Goal: Task Accomplishment & Management: Use online tool/utility

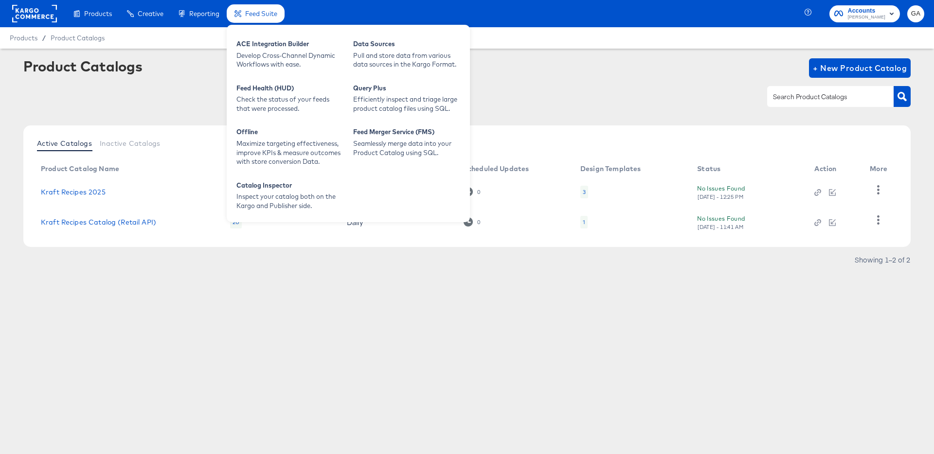
click at [261, 14] on span "Feed Suite" at bounding box center [261, 14] width 32 height 8
click at [262, 51] on div "Develop Cross-Channel Dynamic Workflows with ease." at bounding box center [289, 60] width 107 height 18
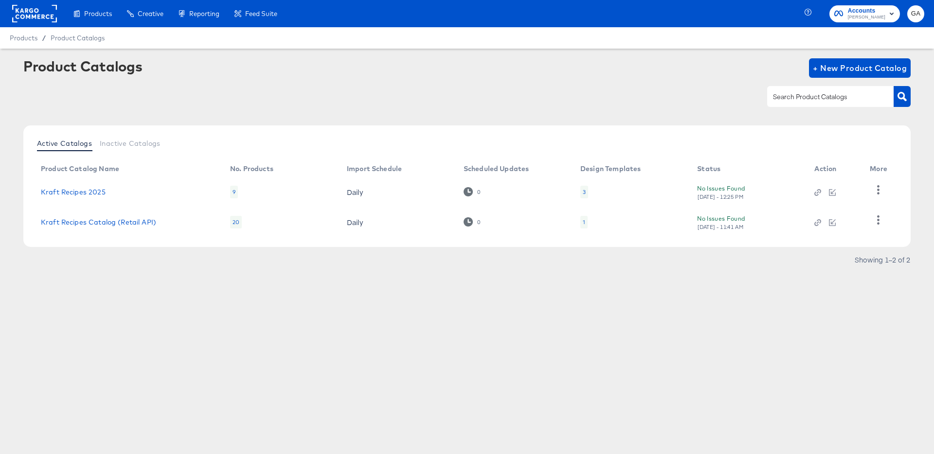
click at [628, 79] on div "Product Catalogs + New Product Catalog" at bounding box center [466, 87] width 887 height 59
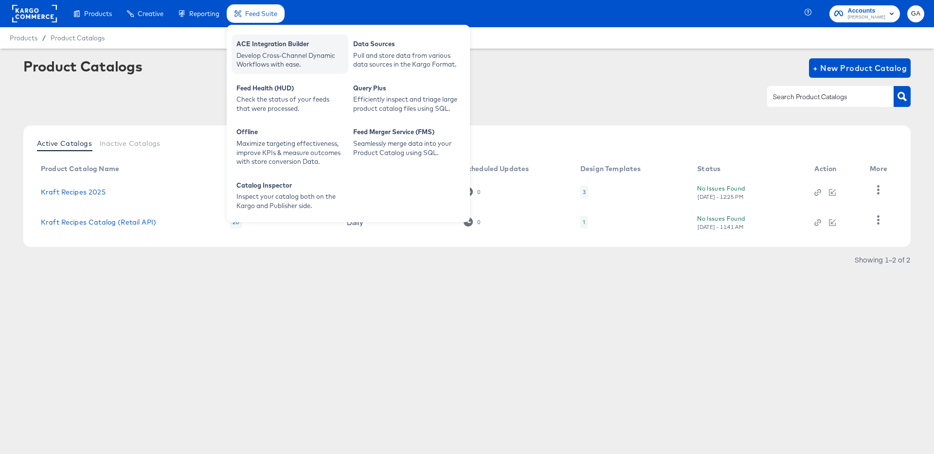
click at [256, 55] on div "Develop Cross-Channel Dynamic Workflows with ease." at bounding box center [289, 60] width 107 height 18
click at [267, 54] on div "Develop Cross-Channel Dynamic Workflows with ease." at bounding box center [289, 60] width 107 height 18
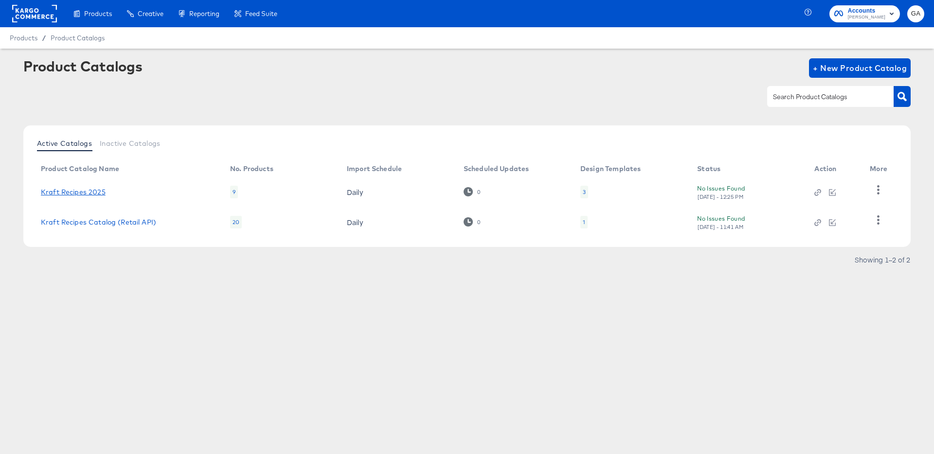
click at [72, 190] on link "Kraft Recipes 2025" at bounding box center [73, 192] width 65 height 8
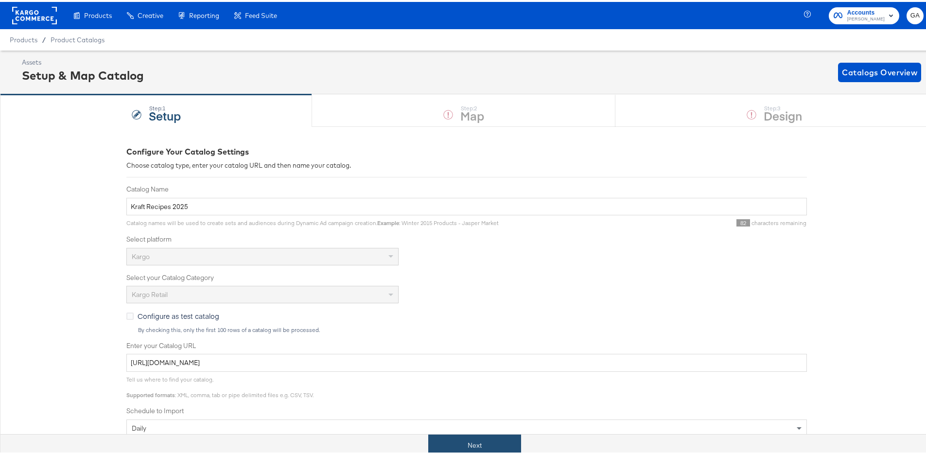
click at [481, 444] on button "Next" at bounding box center [474, 444] width 93 height 22
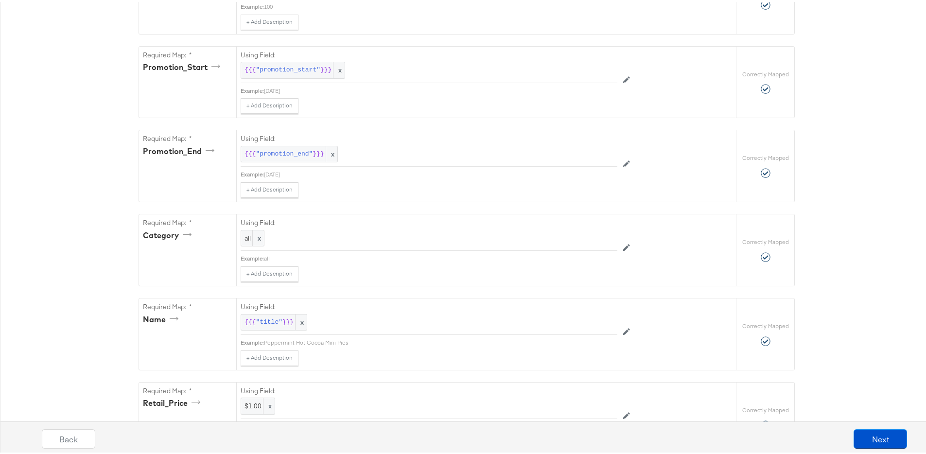
scroll to position [301, 0]
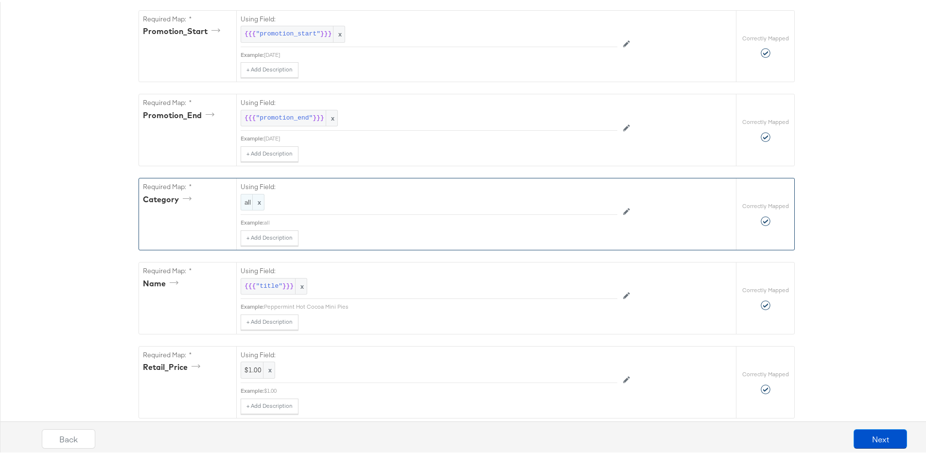
click at [259, 201] on span "x" at bounding box center [258, 201] width 12 height 16
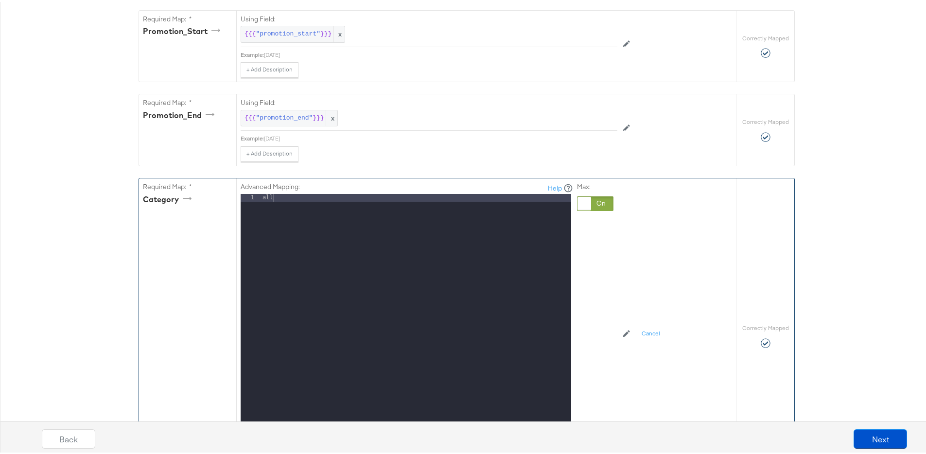
click at [580, 202] on div at bounding box center [585, 202] width 14 height 14
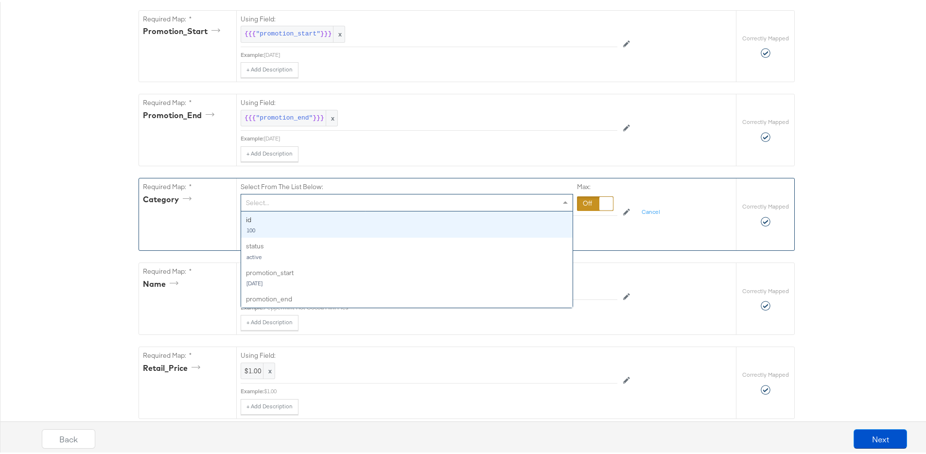
click at [315, 206] on div "Select..." at bounding box center [407, 201] width 332 height 17
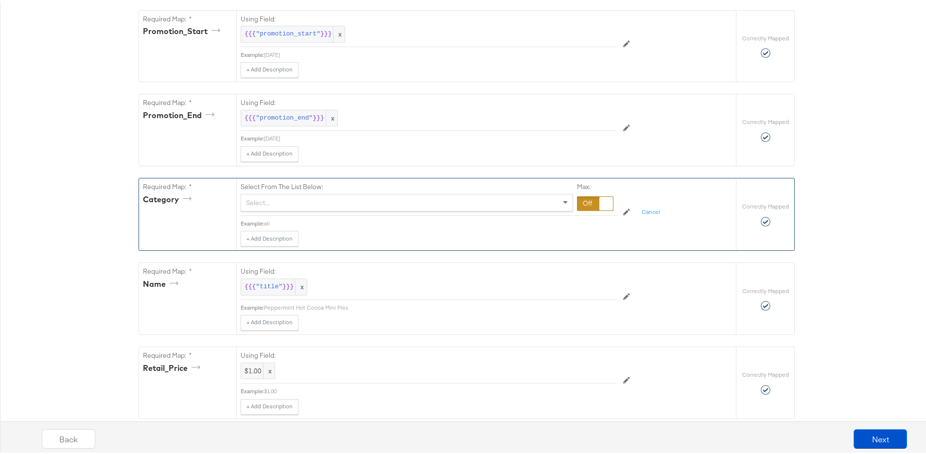
click at [195, 194] on div "Category" at bounding box center [187, 199] width 89 height 15
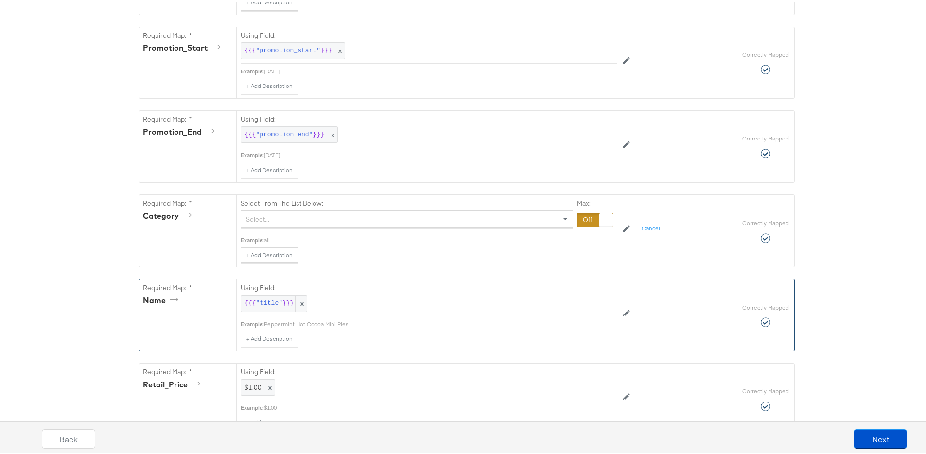
scroll to position [0, 0]
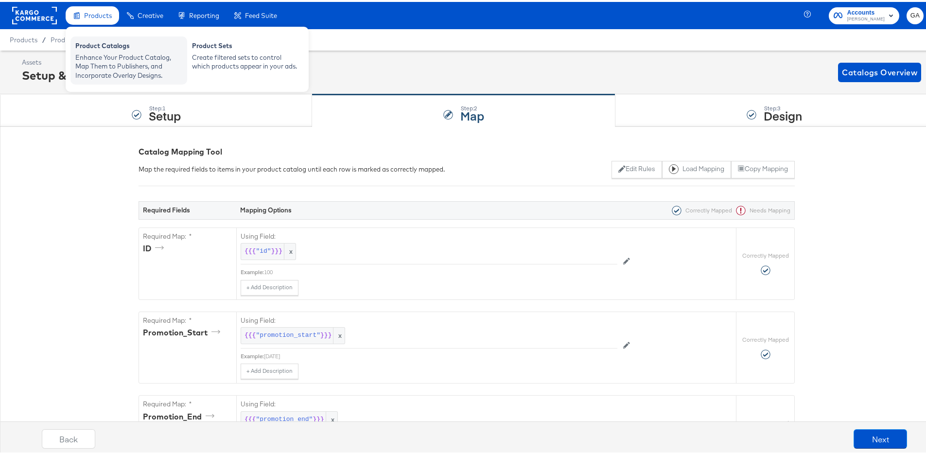
click at [96, 46] on div "Product Catalogs" at bounding box center [128, 45] width 107 height 12
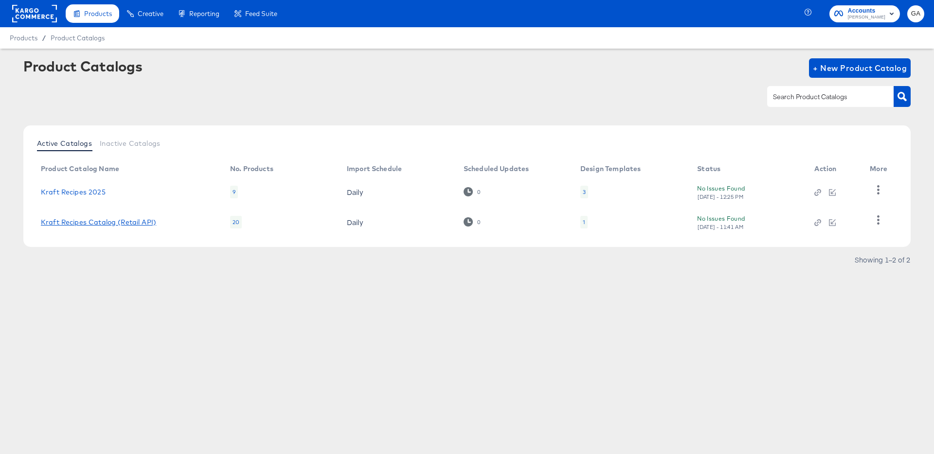
click at [107, 223] on link "Kraft Recipes Catalog (Retail API)" at bounding box center [98, 222] width 115 height 8
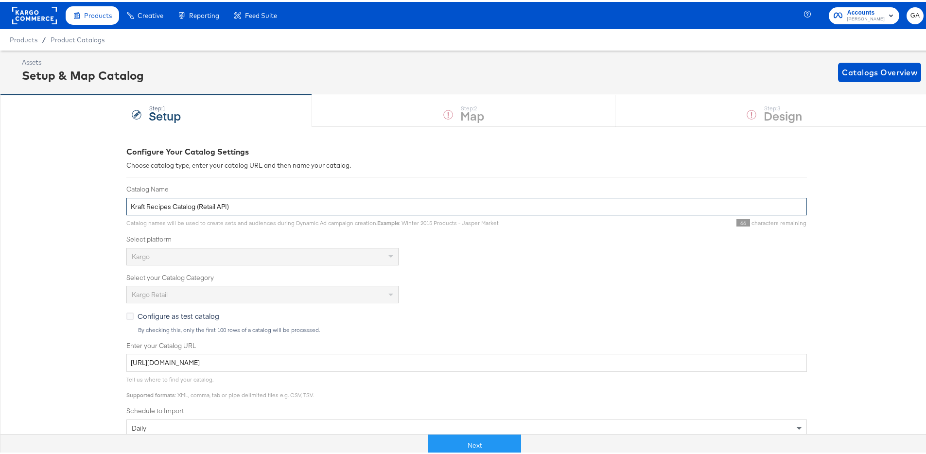
click at [169, 203] on input "Kraft Recipes Catalog (Retail API)" at bounding box center [466, 205] width 681 height 18
drag, startPoint x: 257, startPoint y: 206, endPoint x: 210, endPoint y: 206, distance: 47.2
click at [210, 206] on input "Kraft Recipes 2024 Catalog (Retail API)" at bounding box center [466, 205] width 681 height 18
type input "Kraft Recipes 2024 Catalog"
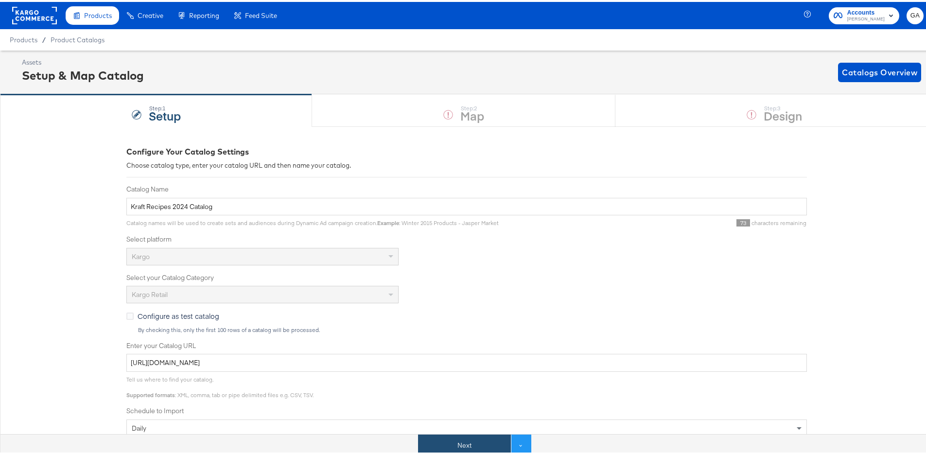
click at [453, 449] on button "Next" at bounding box center [464, 444] width 93 height 22
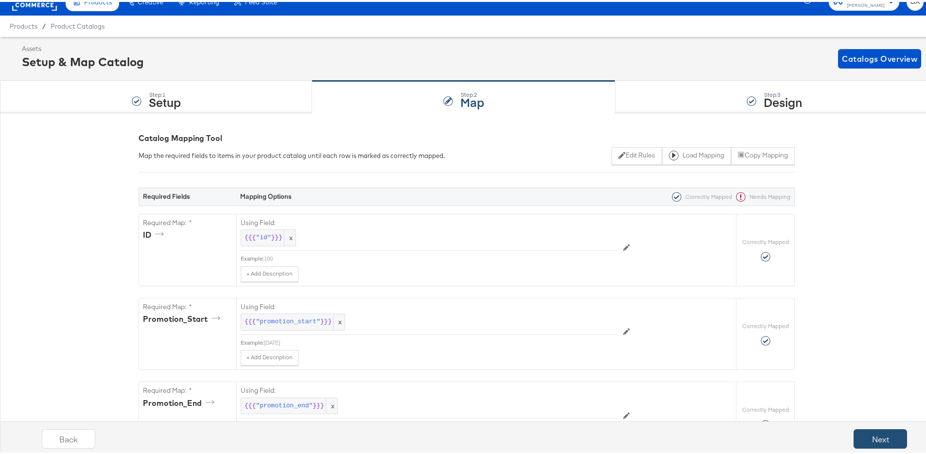
scroll to position [23, 0]
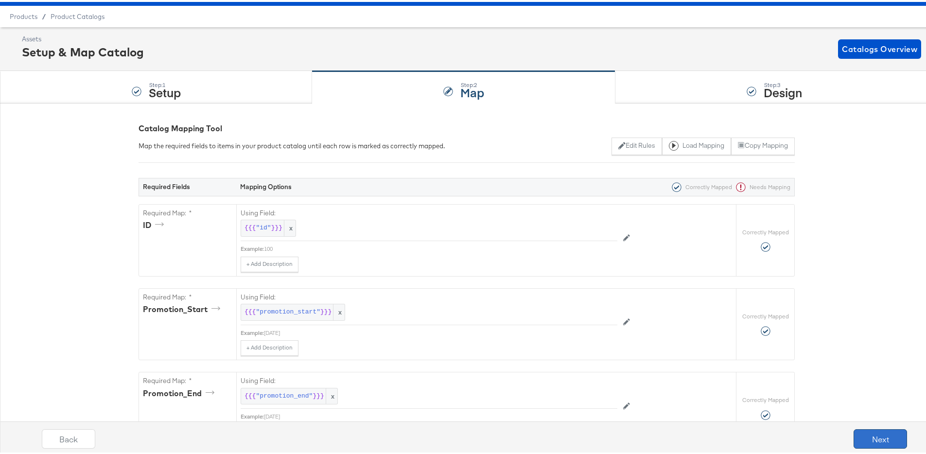
click at [865, 432] on button "Next" at bounding box center [880, 436] width 53 height 19
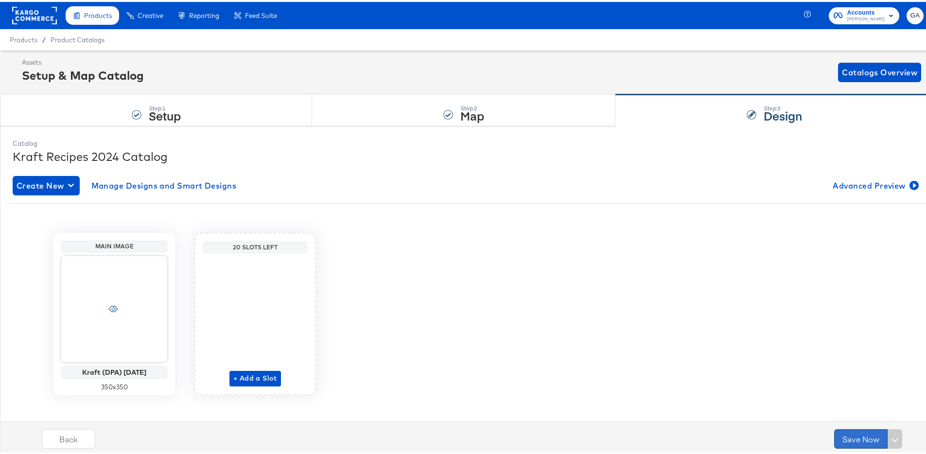
click at [840, 432] on button "Save Now" at bounding box center [860, 436] width 53 height 19
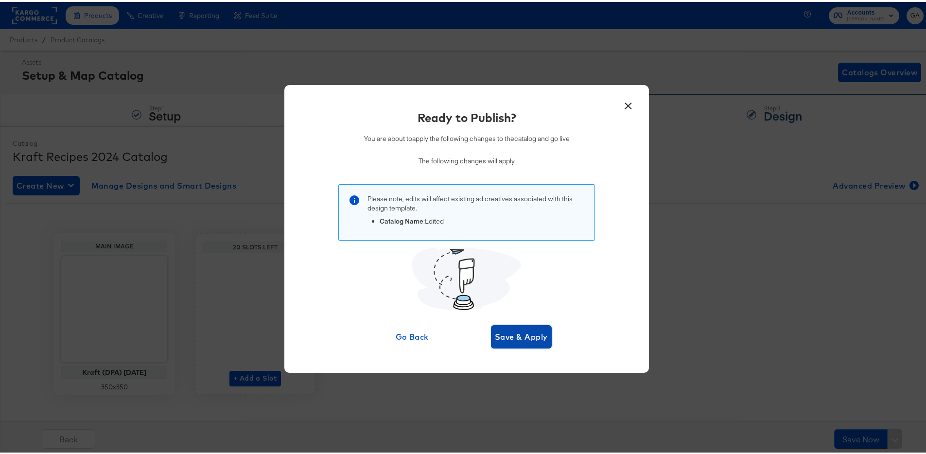
click at [532, 334] on span "Save & Apply" at bounding box center [521, 335] width 53 height 14
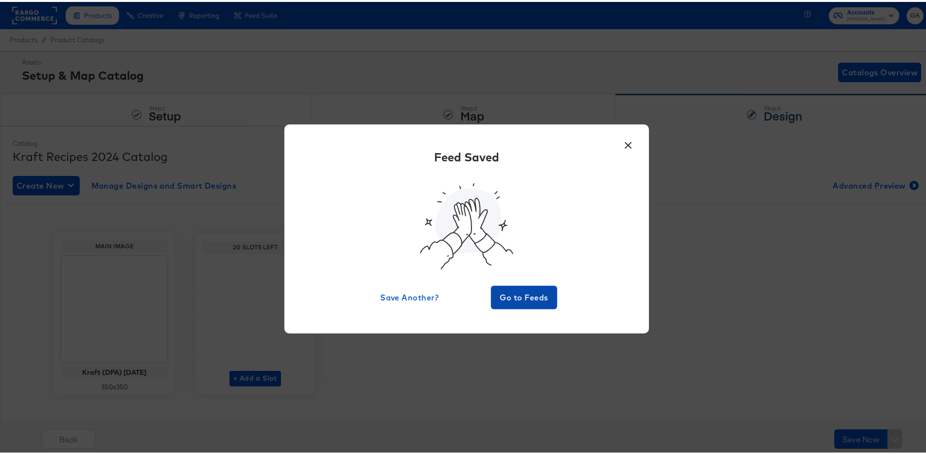
click at [530, 297] on span "Go to Feeds" at bounding box center [524, 296] width 58 height 14
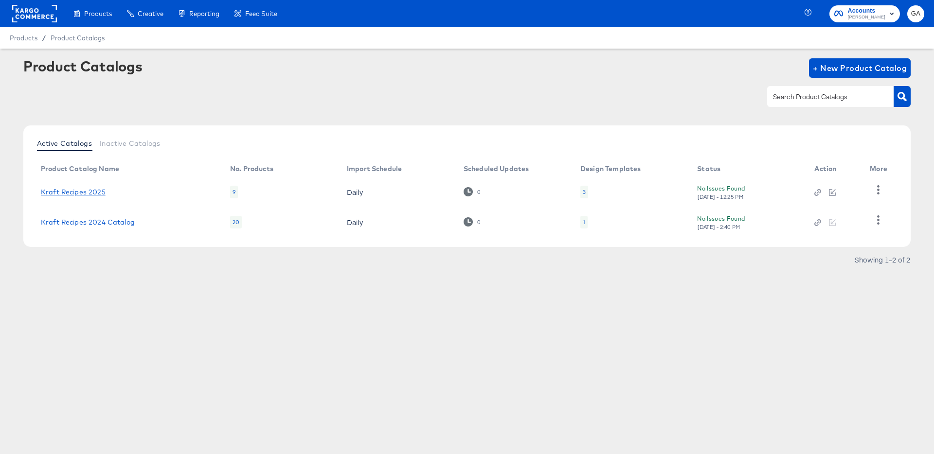
click at [71, 195] on link "Kraft Recipes 2025" at bounding box center [73, 192] width 65 height 8
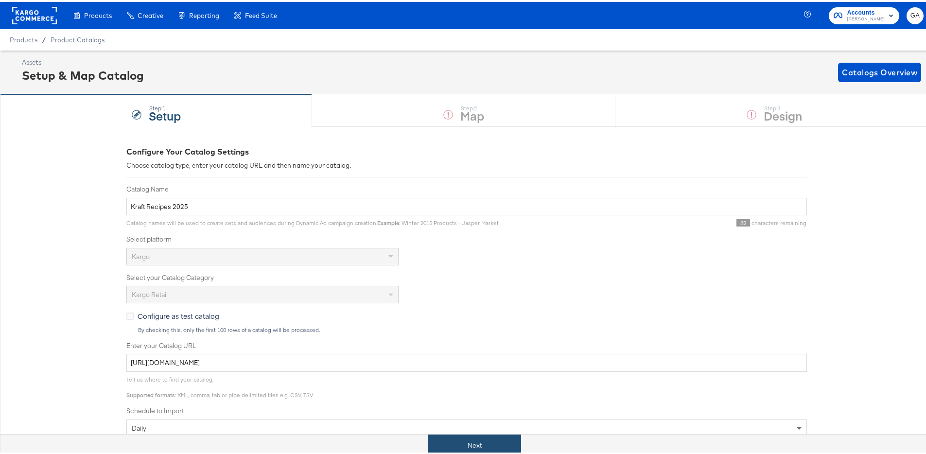
click at [472, 448] on button "Next" at bounding box center [474, 444] width 93 height 22
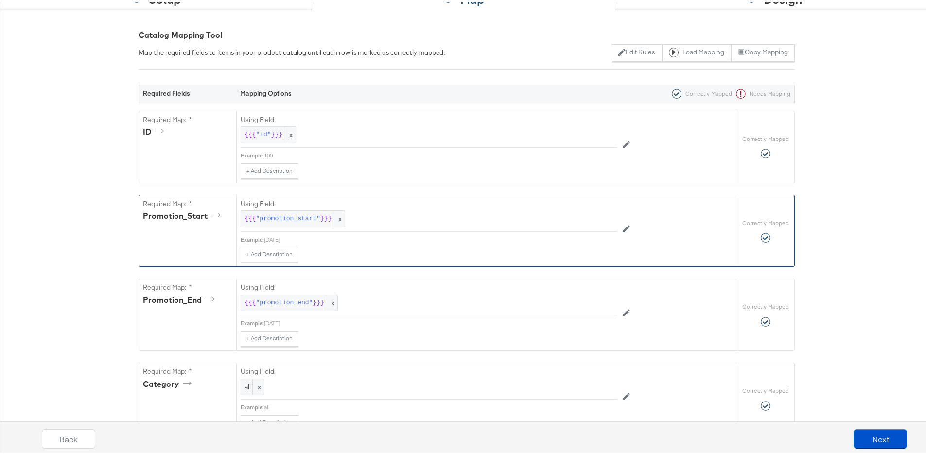
scroll to position [250, 0]
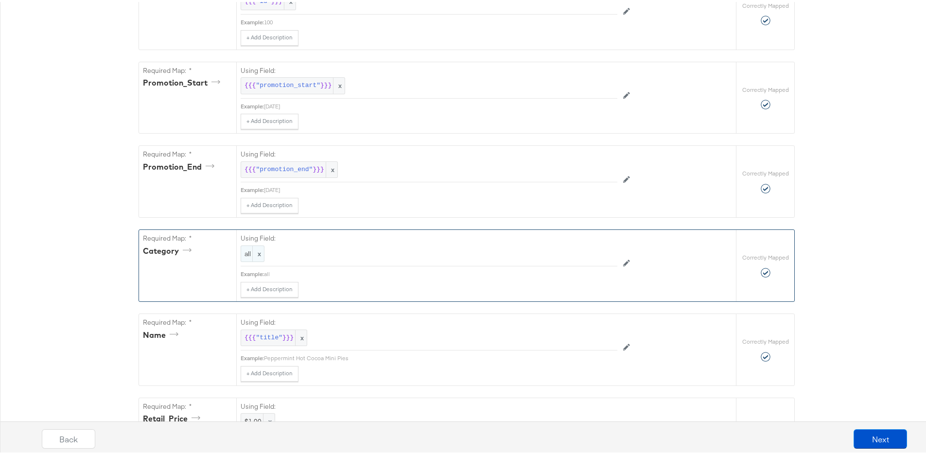
click at [257, 248] on span "x" at bounding box center [258, 252] width 12 height 16
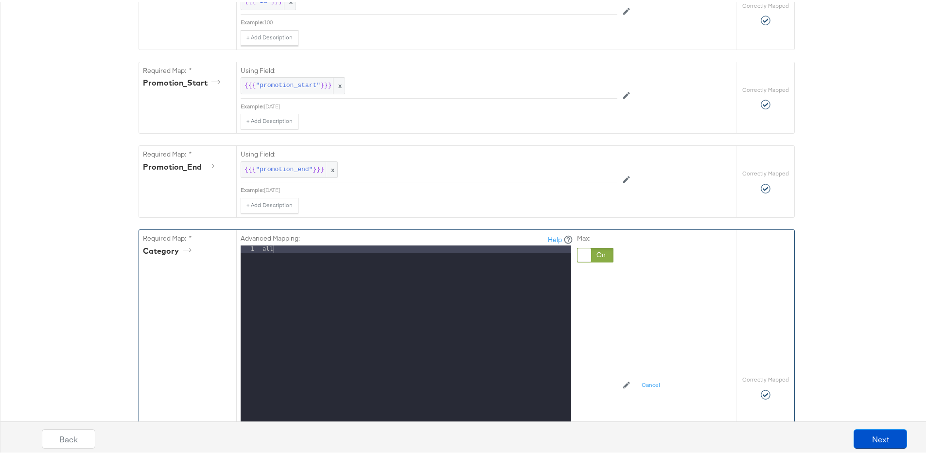
click at [589, 255] on div at bounding box center [595, 253] width 36 height 15
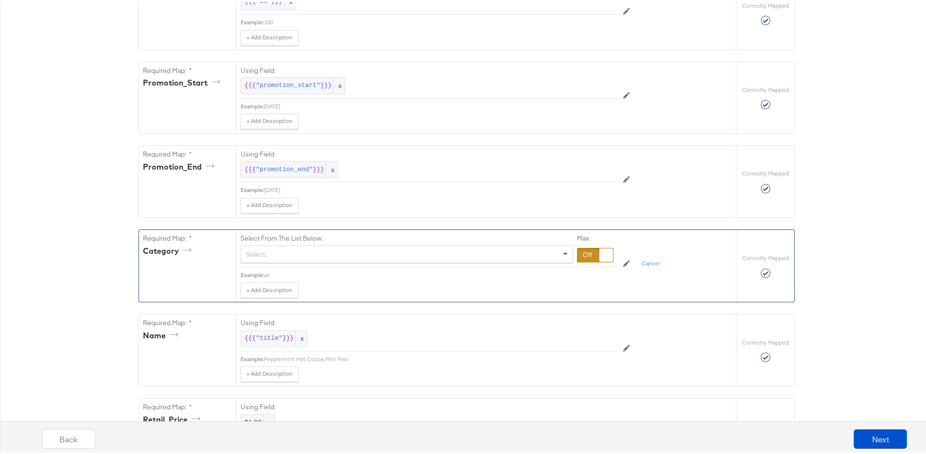
click at [358, 251] on div "Select..." at bounding box center [407, 252] width 332 height 17
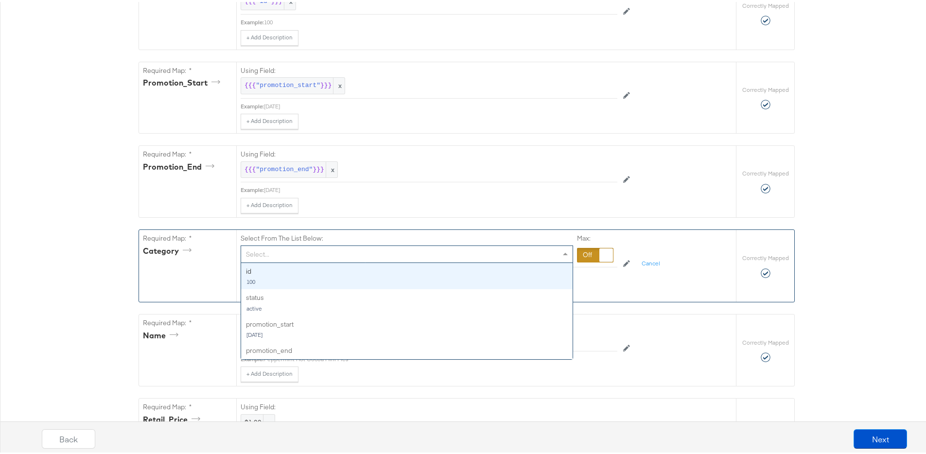
click at [358, 251] on div "Select..." at bounding box center [407, 252] width 332 height 17
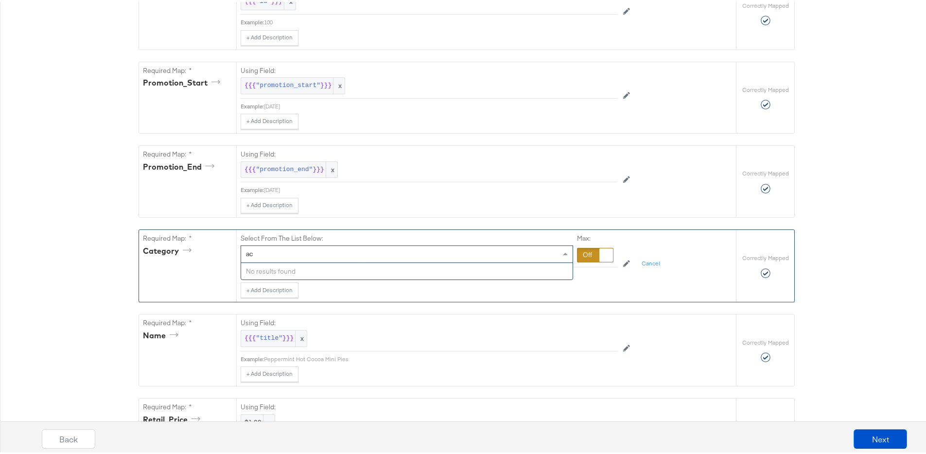
type input "a"
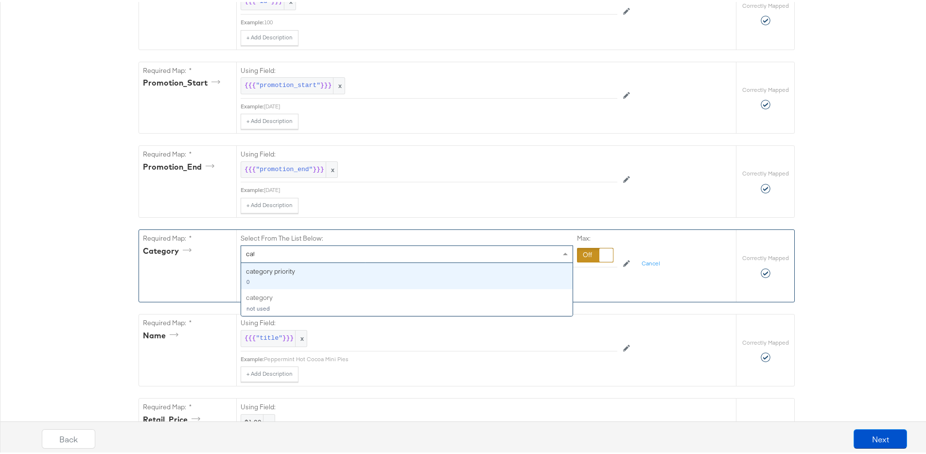
type input "cate"
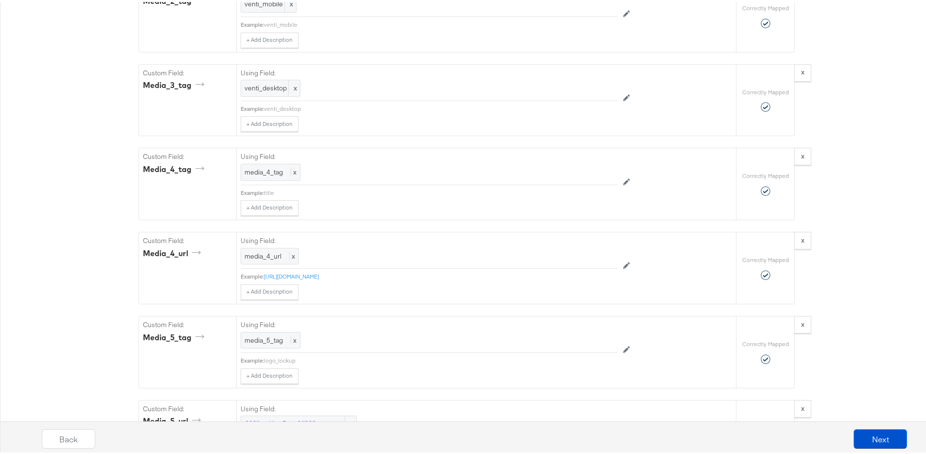
scroll to position [1837, 0]
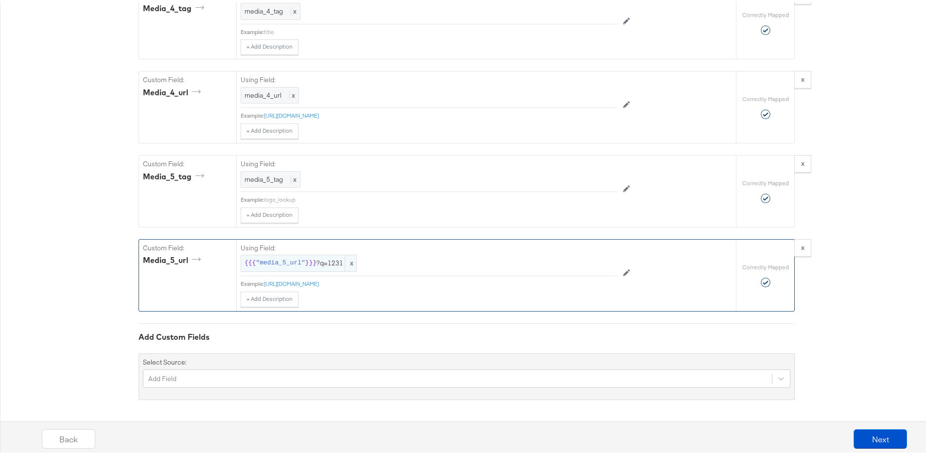
click at [328, 261] on span "{{{ "media_5_url" }}} ?q=1231" at bounding box center [299, 261] width 108 height 9
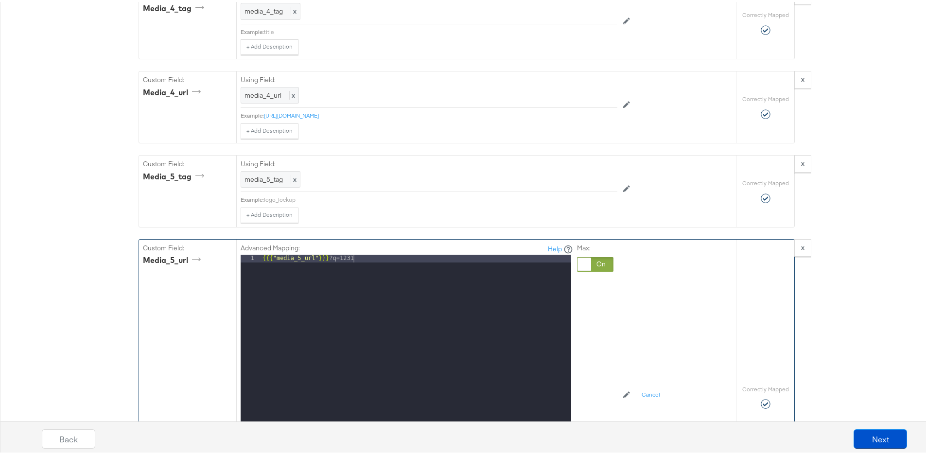
click at [357, 259] on div "{{{ "media_5_url" }}} ?q=1231" at bounding box center [416, 382] width 311 height 259
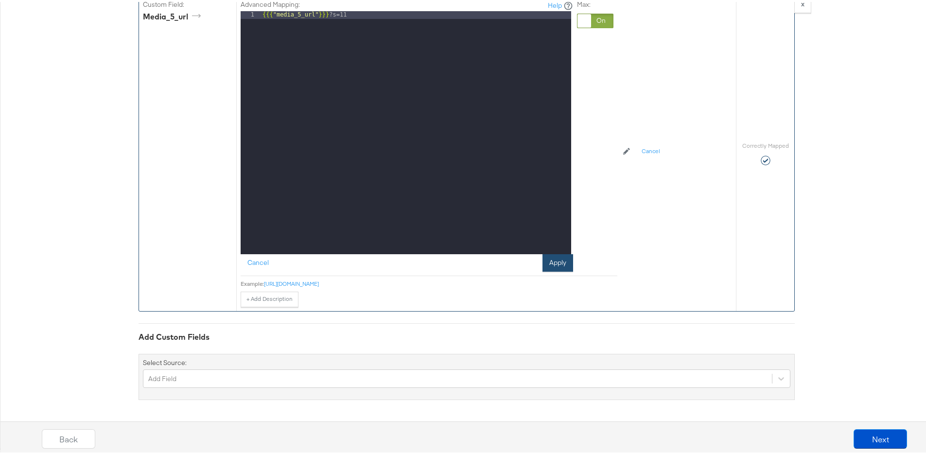
click at [555, 258] on button "Apply" at bounding box center [558, 261] width 31 height 18
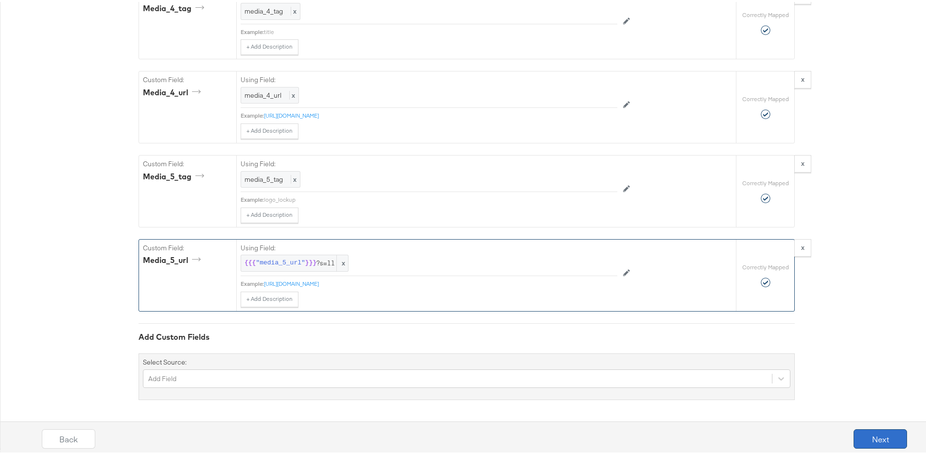
click at [868, 435] on button "Next" at bounding box center [880, 436] width 53 height 19
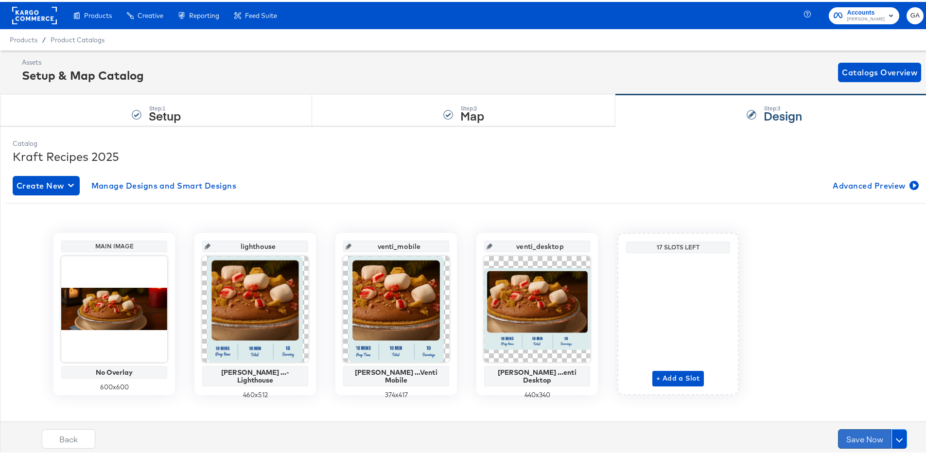
click at [862, 434] on button "Save Now" at bounding box center [864, 436] width 53 height 19
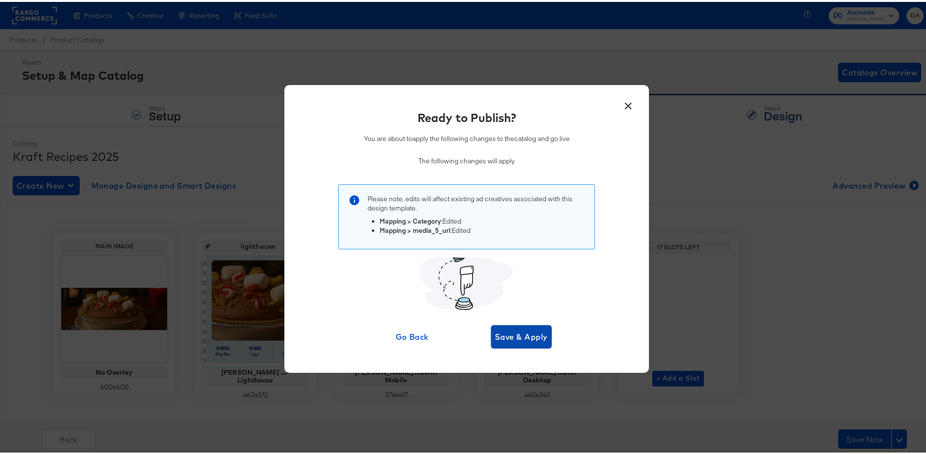
click at [533, 346] on button "Save & Apply" at bounding box center [521, 334] width 61 height 23
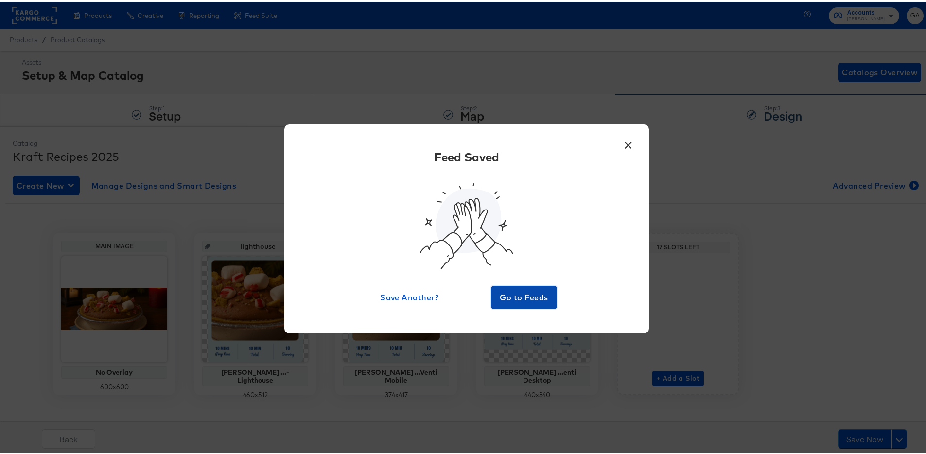
click at [524, 294] on span "Go to Feeds" at bounding box center [524, 296] width 58 height 14
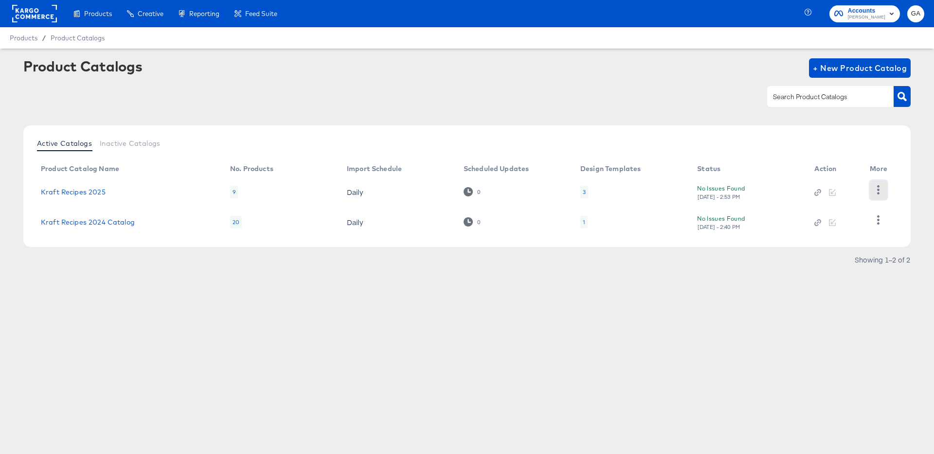
click at [876, 187] on icon "button" at bounding box center [877, 189] width 9 height 9
click at [825, 190] on div "HUD Checks (Internal)" at bounding box center [838, 190] width 97 height 16
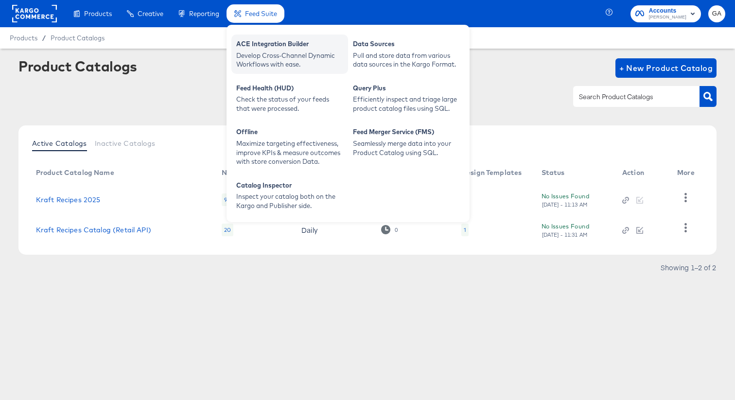
click at [258, 44] on div "ACE Integration Builder" at bounding box center [289, 45] width 107 height 12
click at [267, 52] on div "Develop Cross-Channel Dynamic Workflows with ease." at bounding box center [289, 60] width 107 height 18
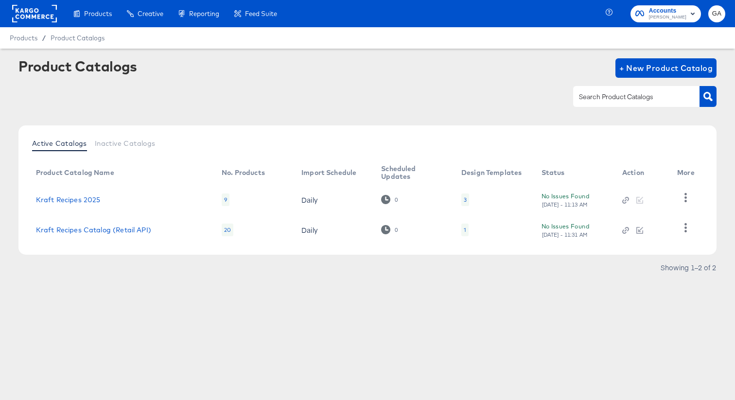
click at [202, 104] on div at bounding box center [367, 97] width 698 height 22
click at [94, 196] on link "Kraft Recipes 2025" at bounding box center [68, 200] width 65 height 8
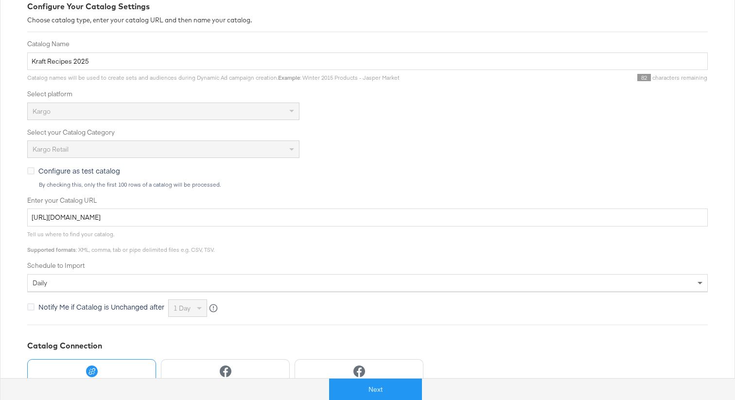
scroll to position [144, 0]
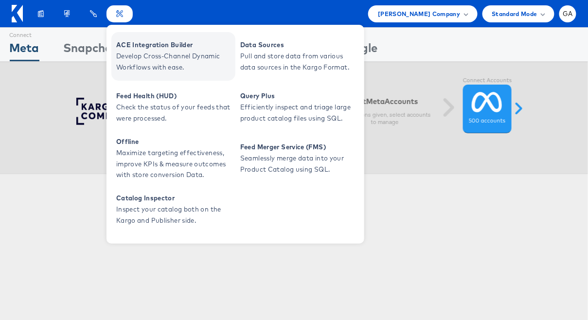
click at [159, 38] on link "ACE Integration Builder Develop Cross-Channel Dynamic Workflows with ease." at bounding box center [173, 56] width 124 height 49
